Goal: Task Accomplishment & Management: Manage account settings

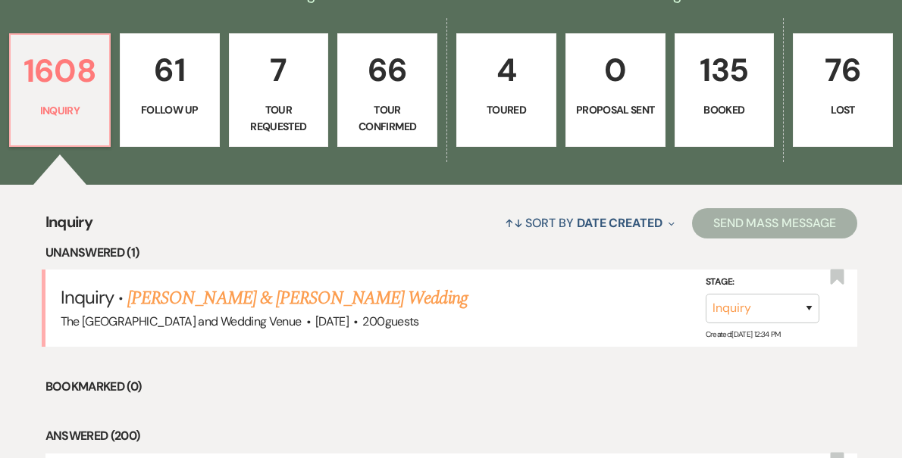
scroll to position [424, 0]
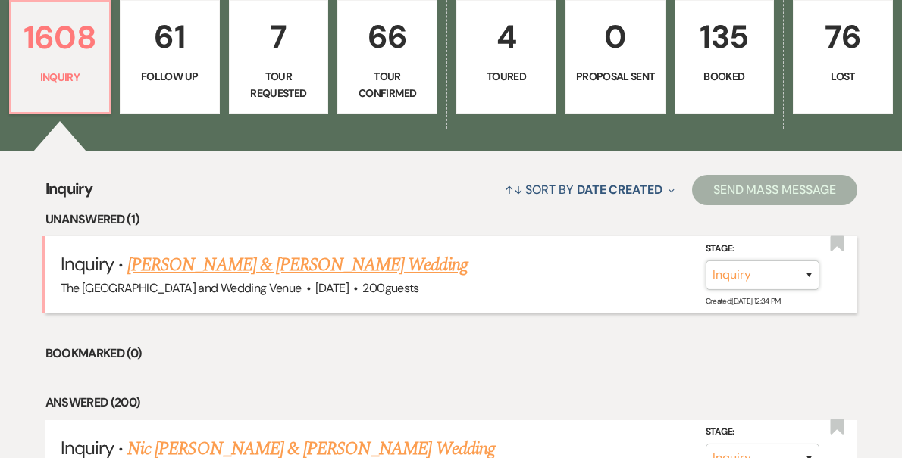
click at [745, 274] on select "Inquiry Follow Up Tour Requested Tour Confirmed Toured Proposal Sent Booked Lost" at bounding box center [762, 276] width 114 height 30
select select "9"
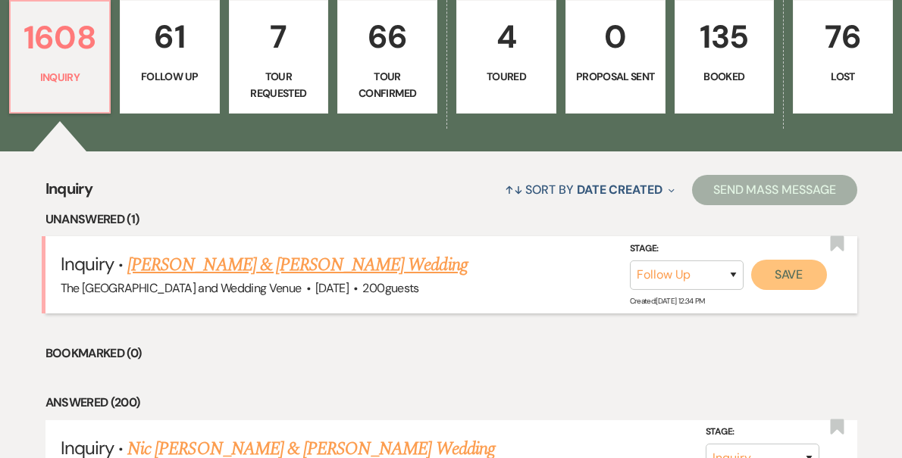
click at [803, 275] on button "Save" at bounding box center [789, 275] width 76 height 30
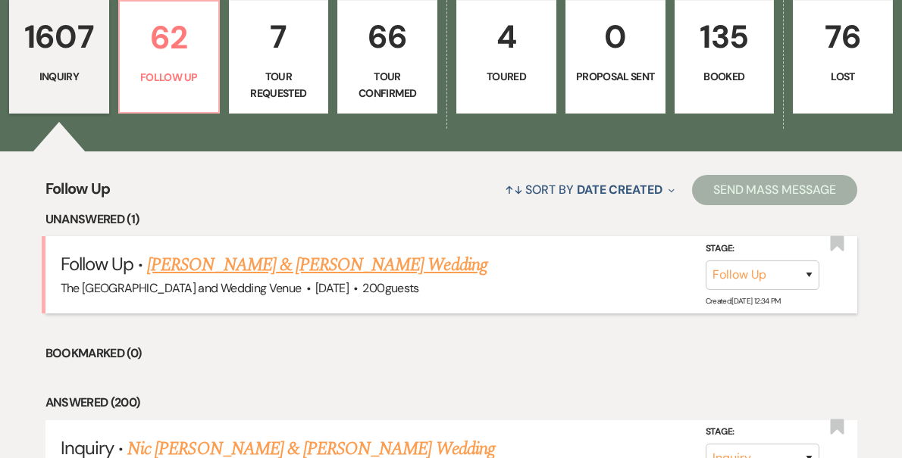
scroll to position [423, 0]
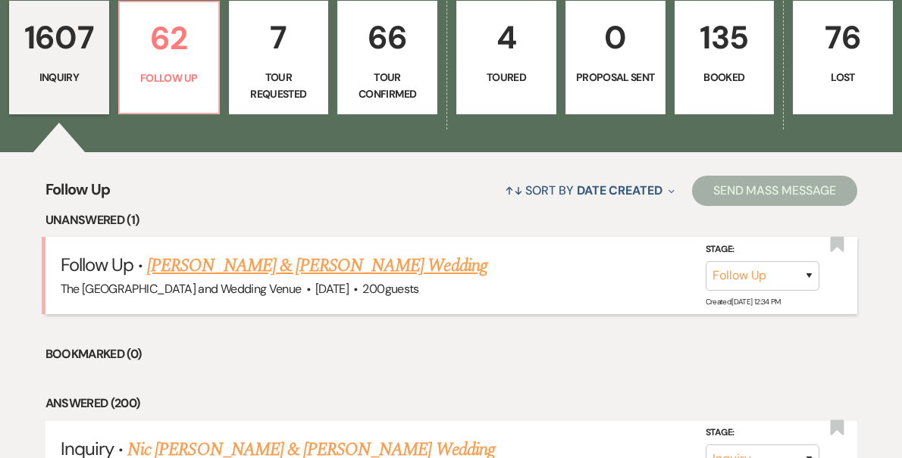
click at [368, 345] on li "Bookmarked (0)" at bounding box center [451, 355] width 812 height 20
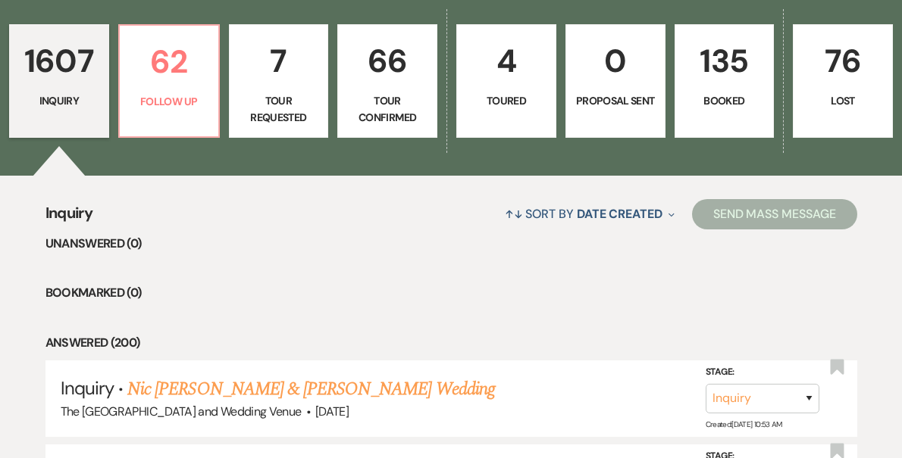
scroll to position [389, 0]
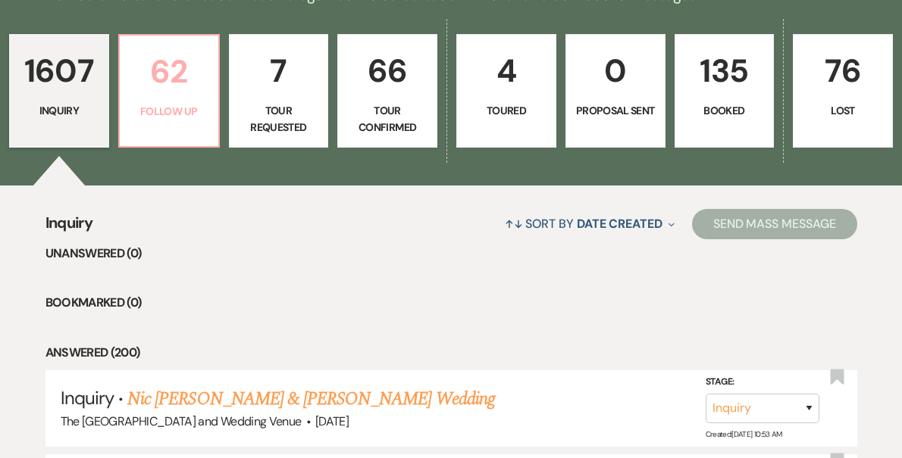
click at [182, 92] on p "62" at bounding box center [169, 71] width 80 height 51
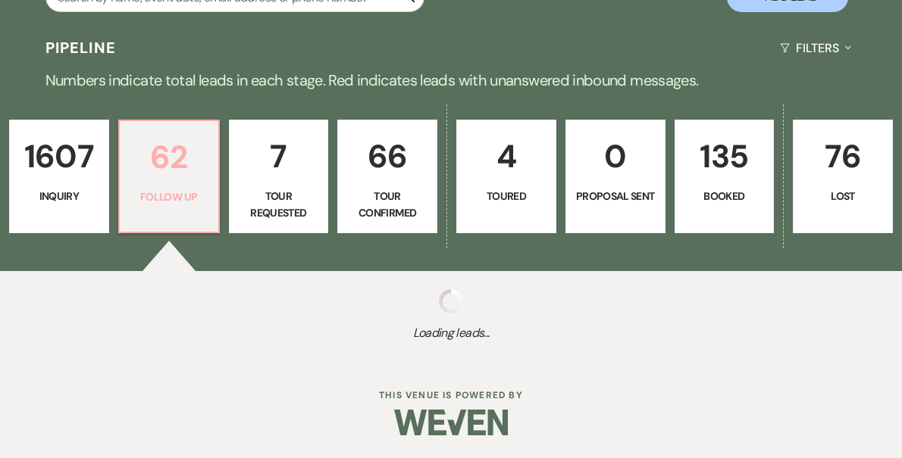
select select "9"
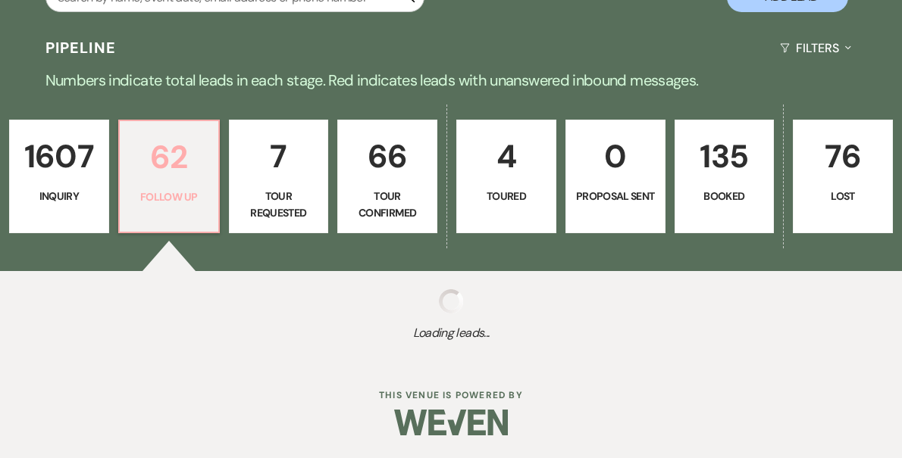
select select "9"
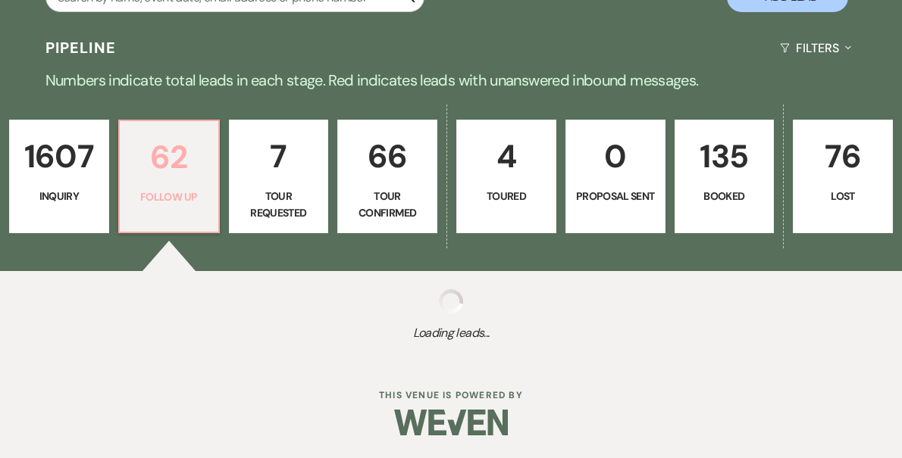
select select "9"
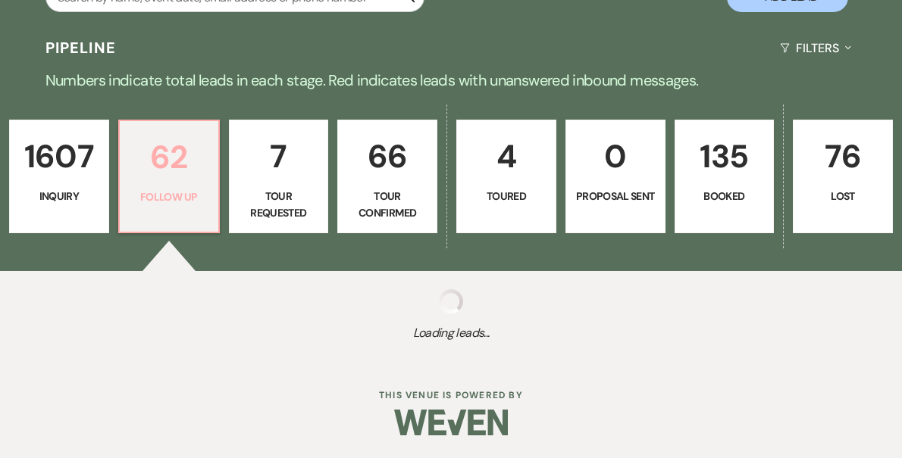
select select "9"
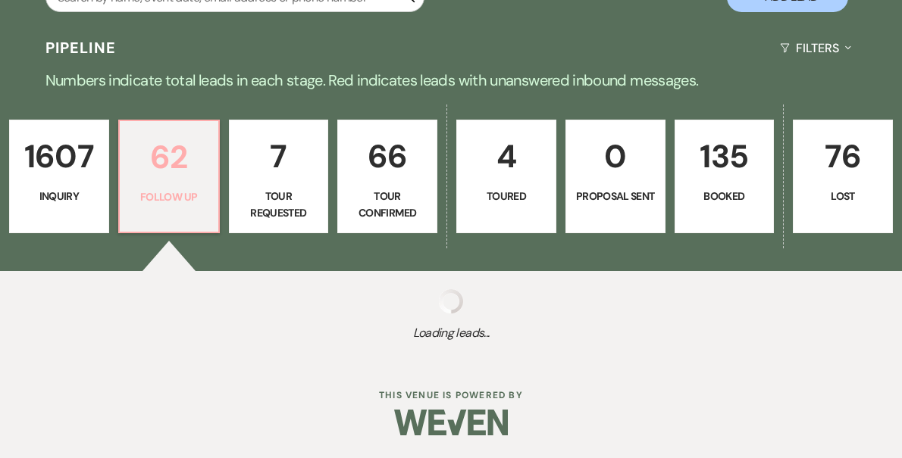
select select "9"
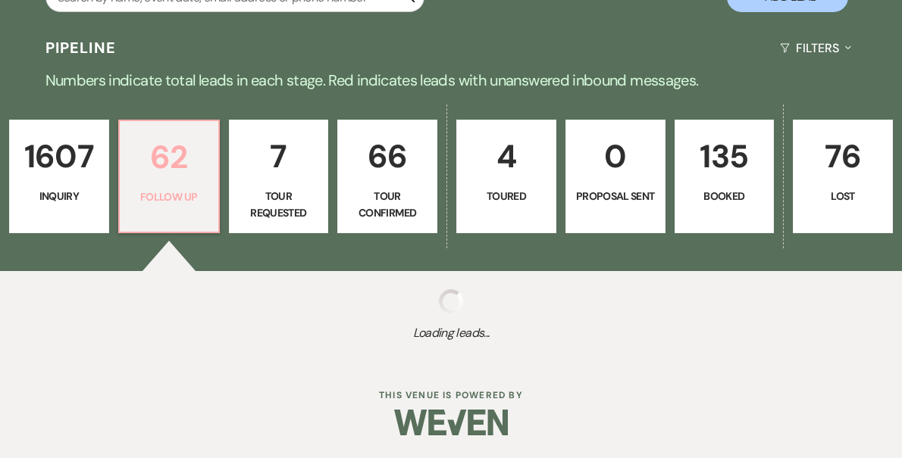
select select "9"
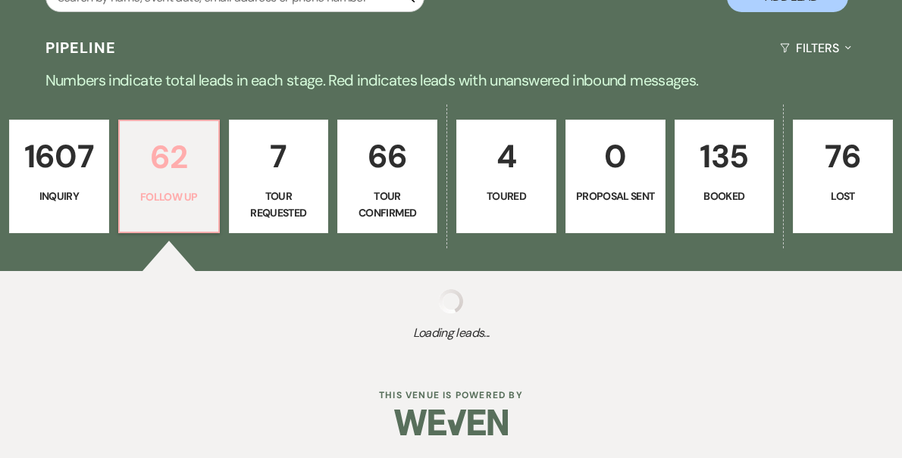
select select "9"
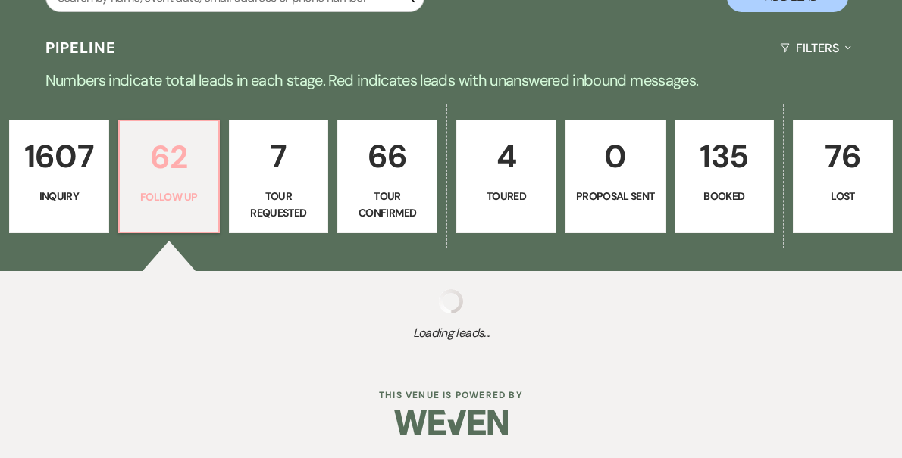
select select "9"
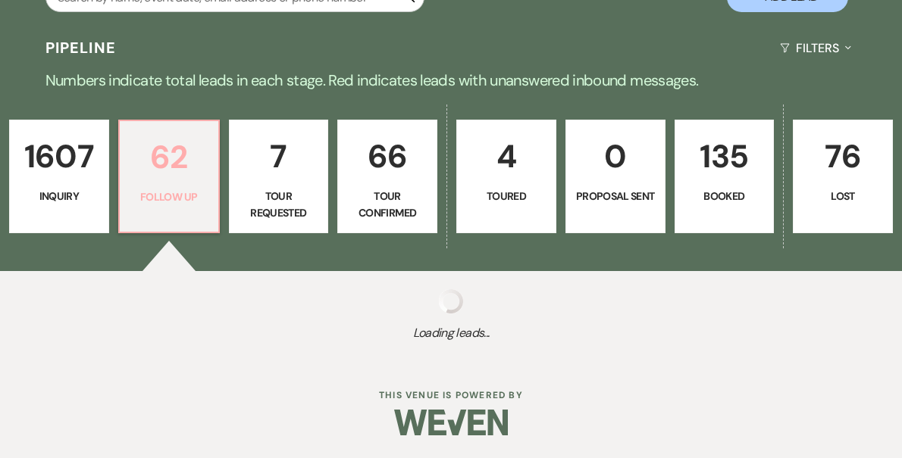
select select "9"
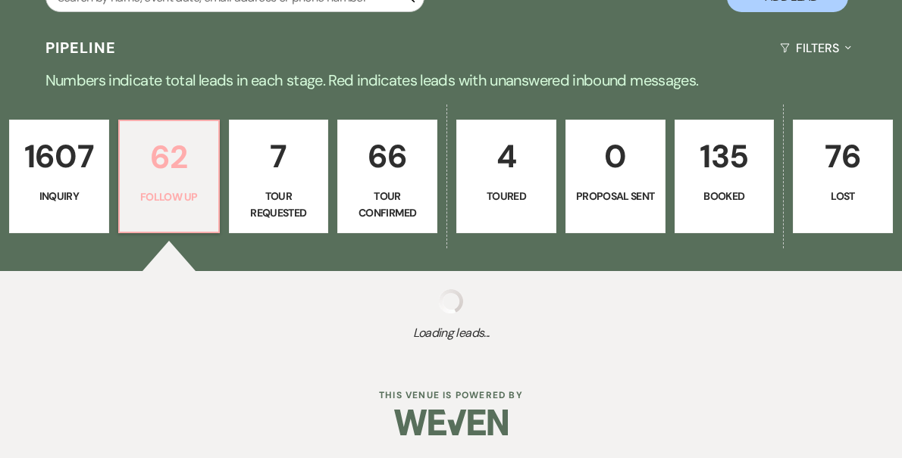
select select "9"
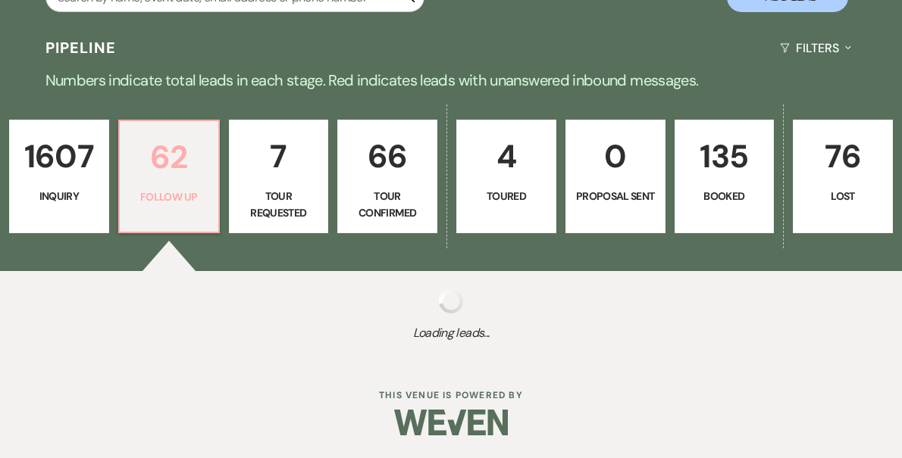
select select "9"
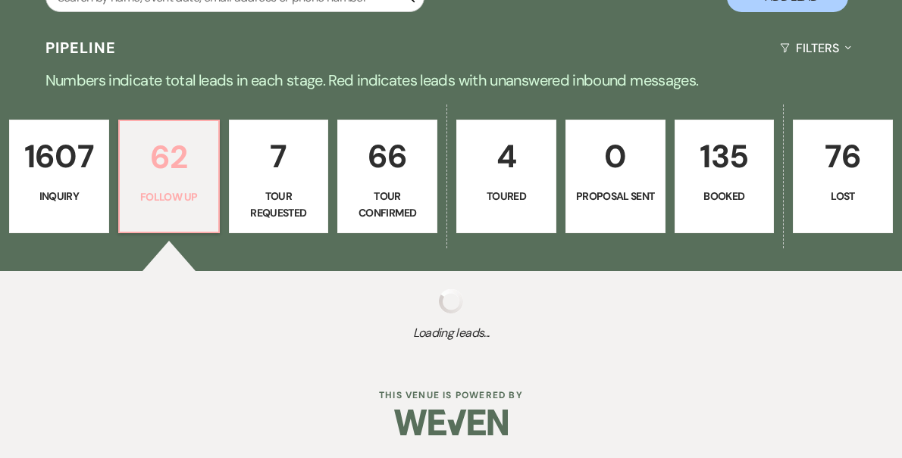
select select "9"
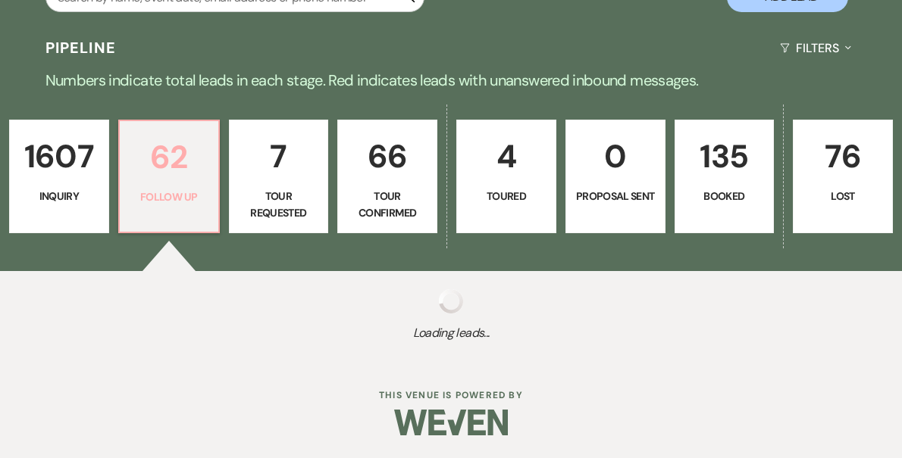
select select "9"
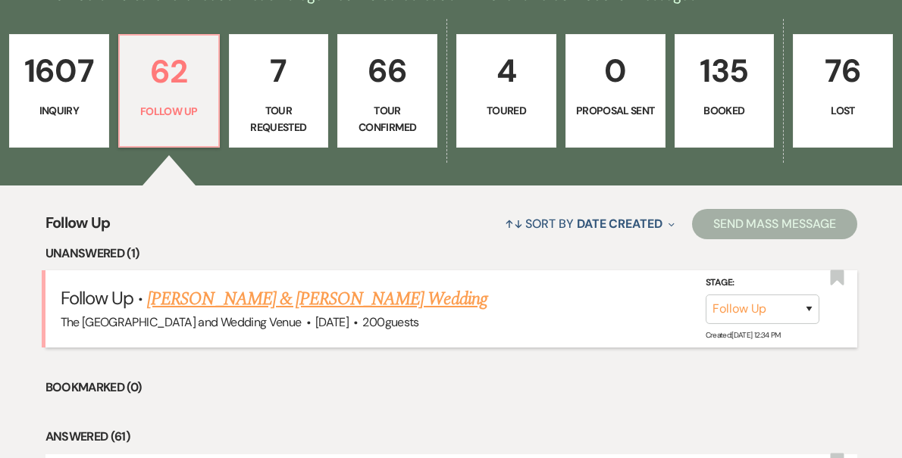
click at [269, 299] on link "[PERSON_NAME] & [PERSON_NAME] Wedding" at bounding box center [316, 299] width 339 height 27
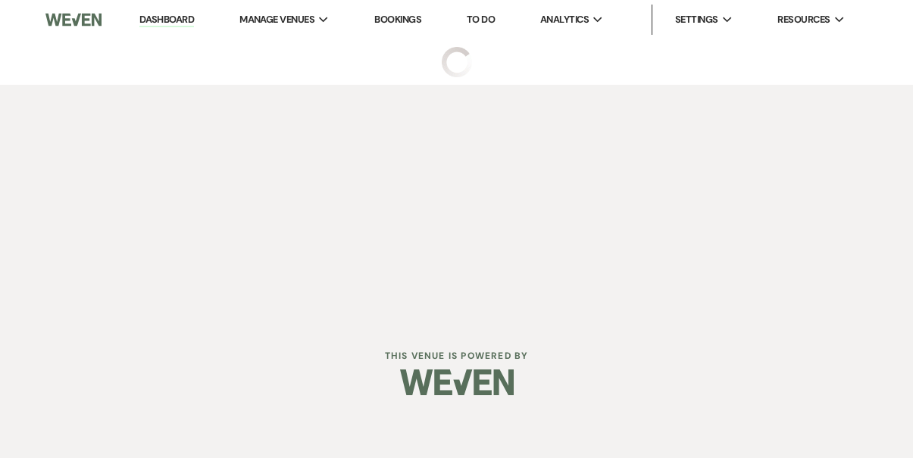
select select "9"
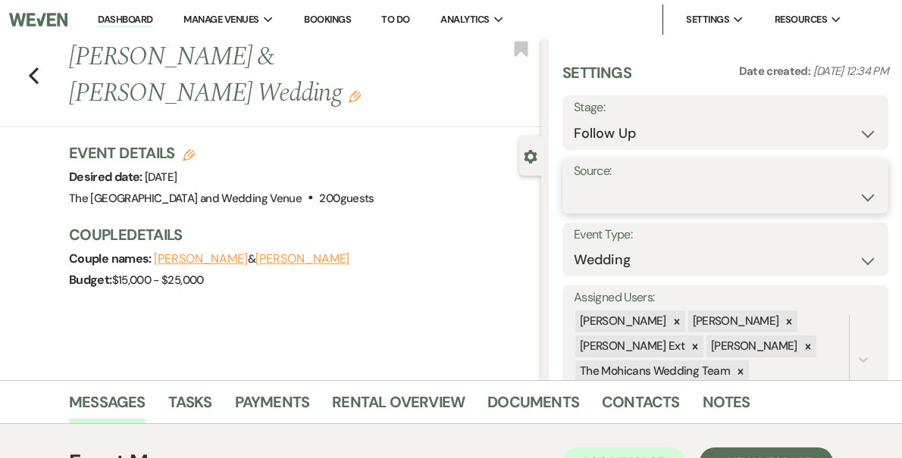
click at [660, 194] on select "Weven Venue Website Instagram Facebook Pinterest Google The Knot Wedding Wire H…" at bounding box center [725, 198] width 303 height 30
select select "5"
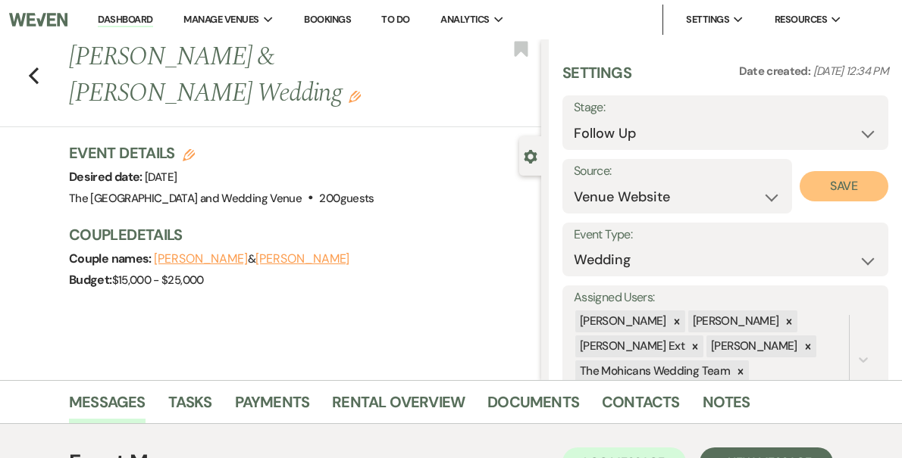
click at [843, 186] on button "Save" at bounding box center [843, 186] width 89 height 30
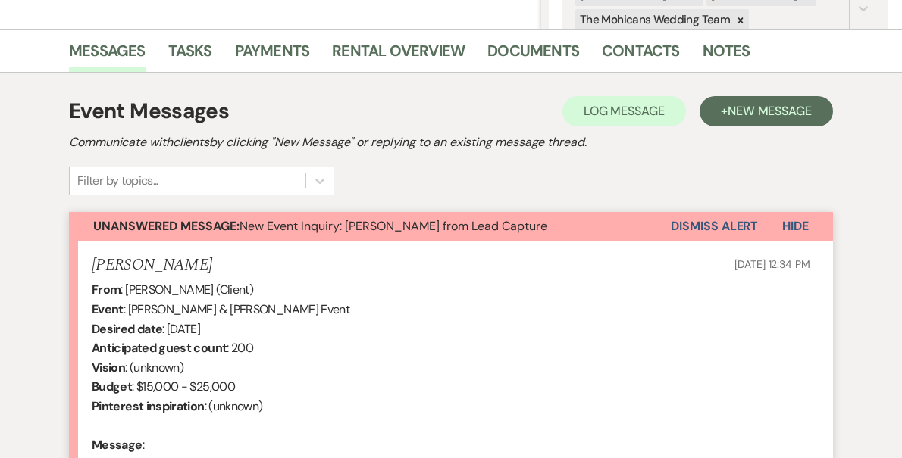
scroll to position [364, 0]
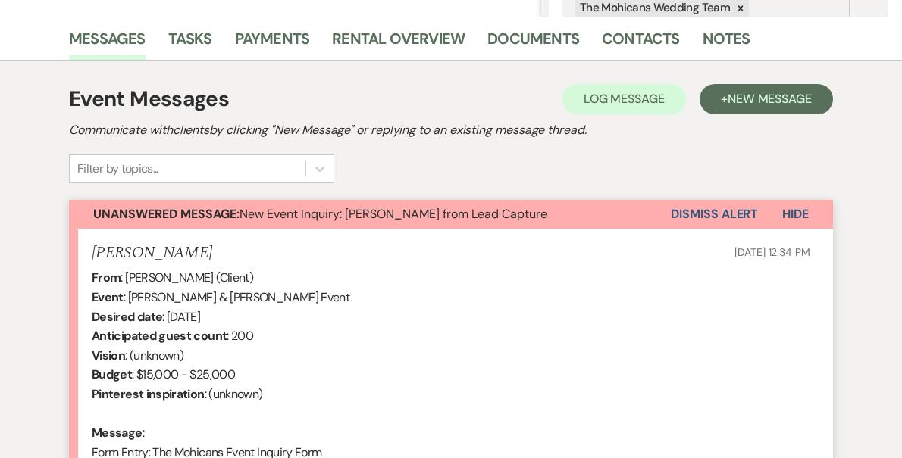
click at [716, 219] on button "Dismiss Alert" at bounding box center [714, 214] width 87 height 29
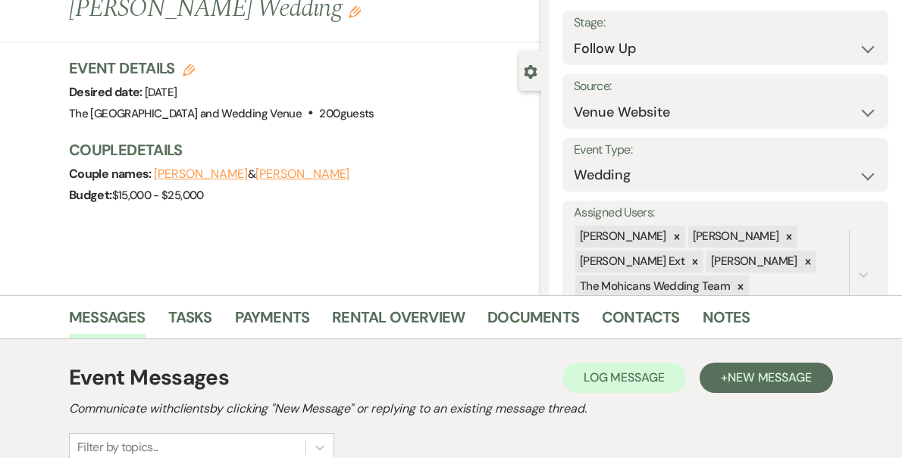
scroll to position [0, 0]
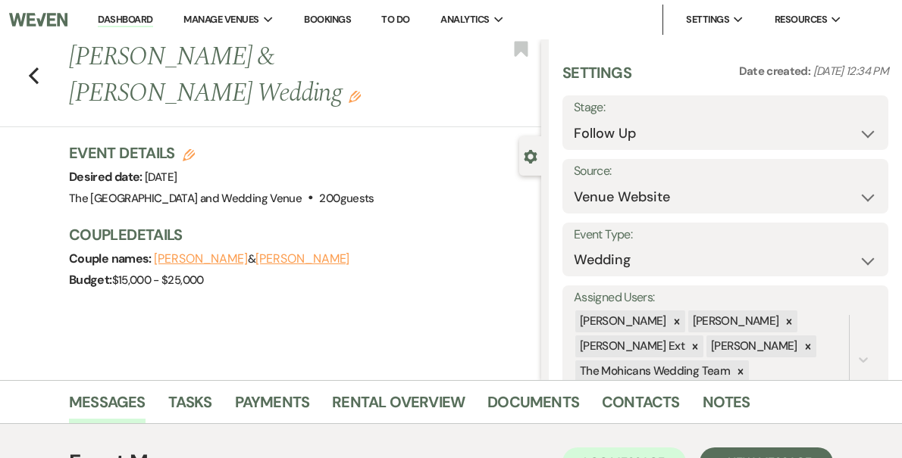
click at [152, 17] on link "Dashboard" at bounding box center [125, 20] width 55 height 14
